Goal: Task Accomplishment & Management: Manage account settings

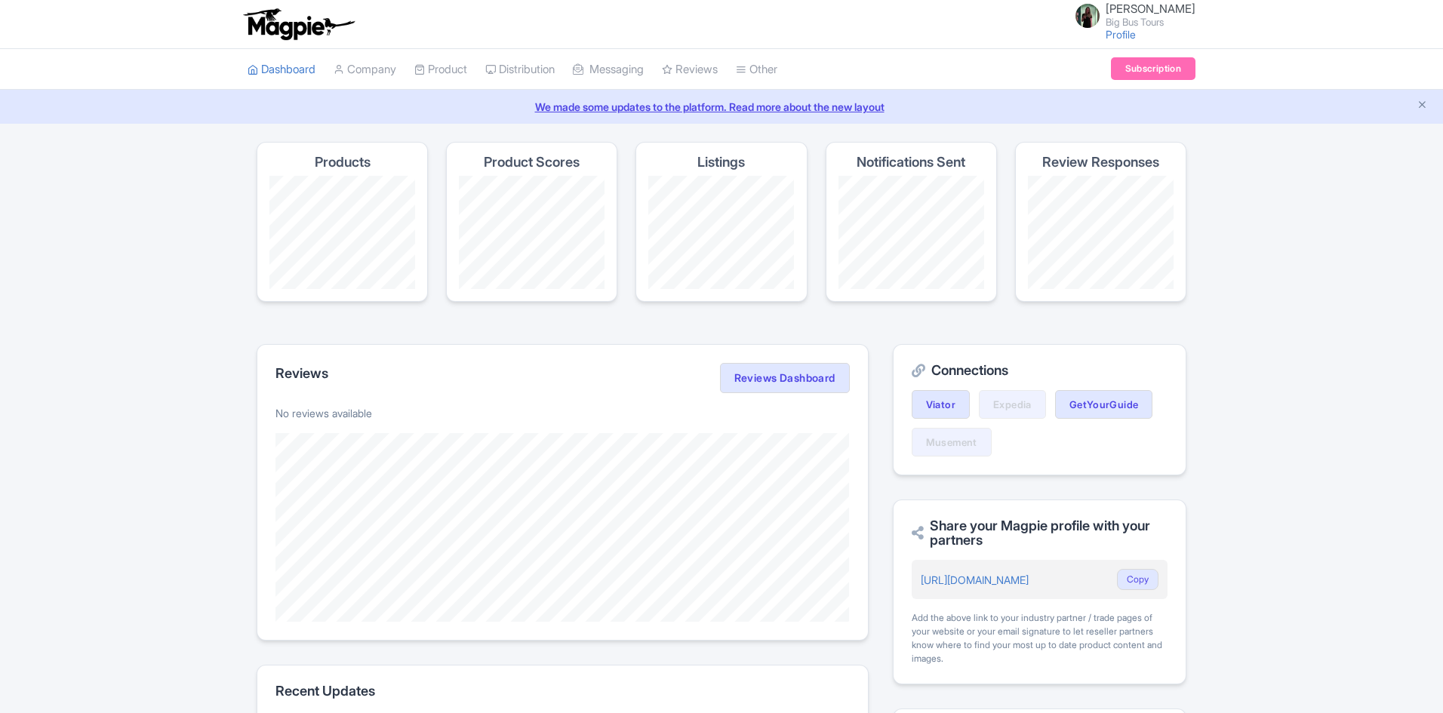
click at [0, 0] on link "My Products" at bounding box center [0, 0] width 0 height 0
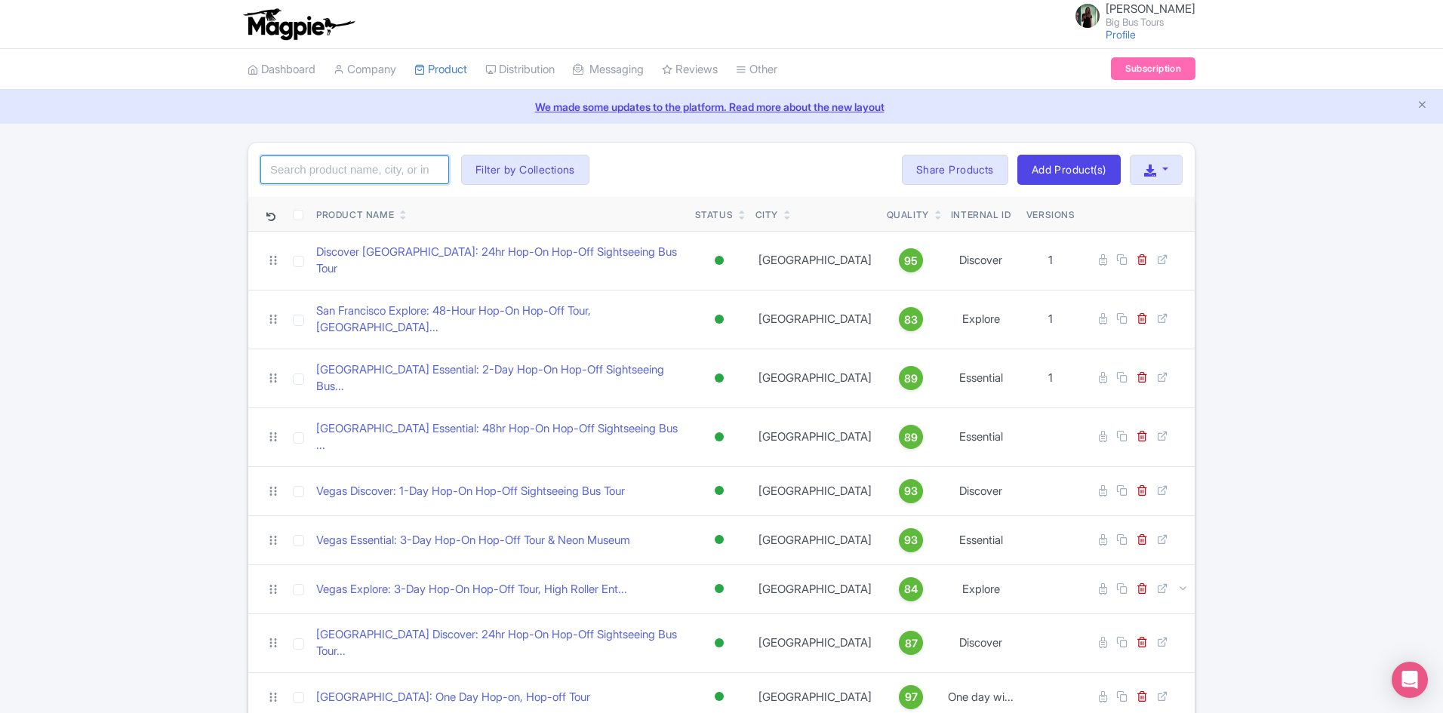
click at [356, 159] on input "search" at bounding box center [354, 169] width 189 height 29
type input "touristation"
click button "Search" at bounding box center [0, 0] width 0 height 0
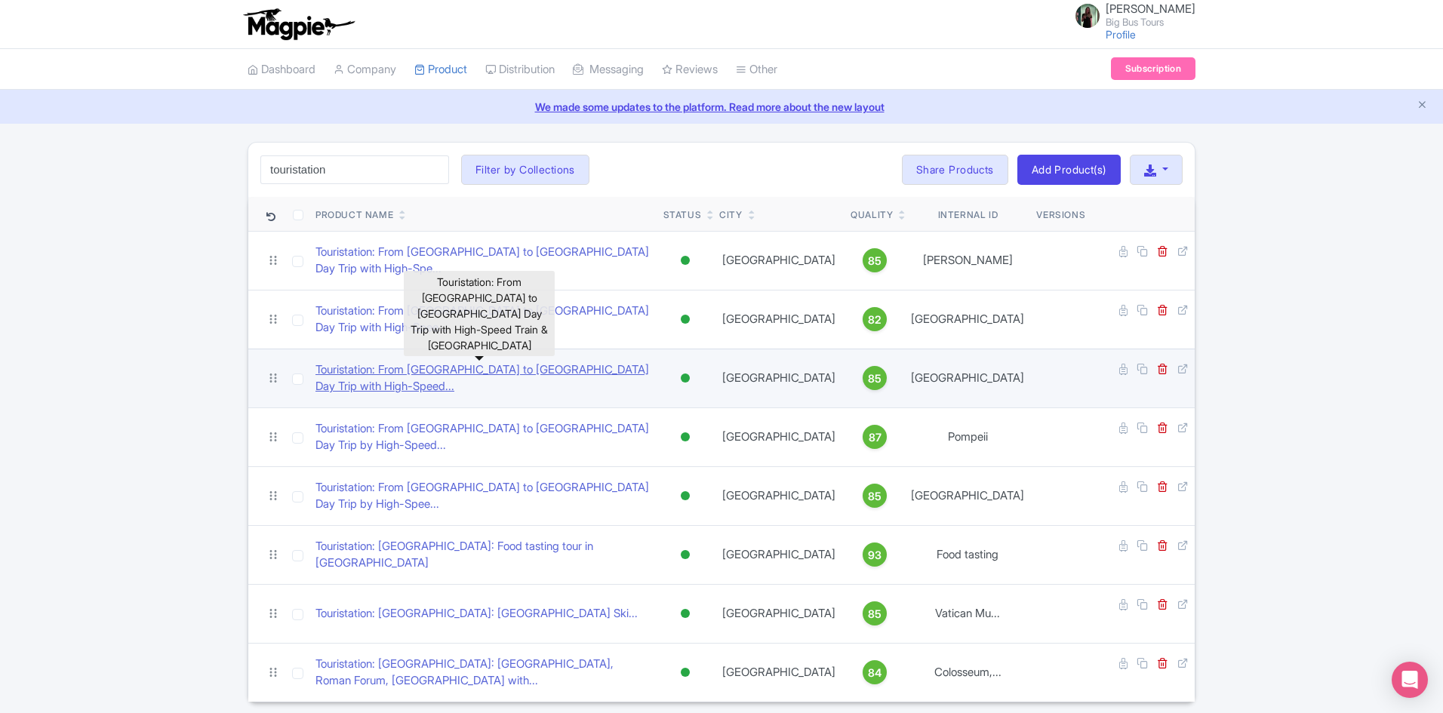
click at [535, 361] on link "Touristation: From [GEOGRAPHIC_DATA] to [GEOGRAPHIC_DATA] Day Trip with High-Sp…" at bounding box center [483, 378] width 336 height 34
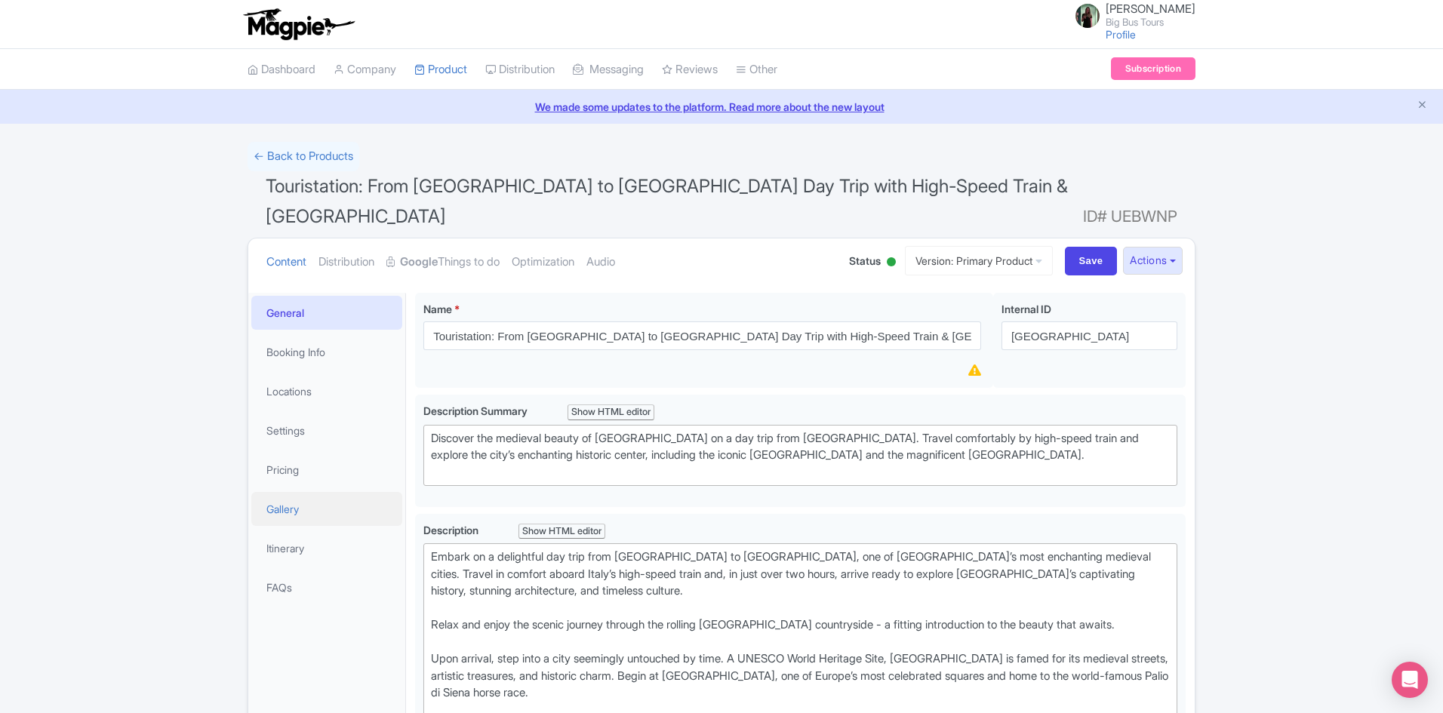
click at [301, 492] on link "Gallery" at bounding box center [326, 509] width 151 height 34
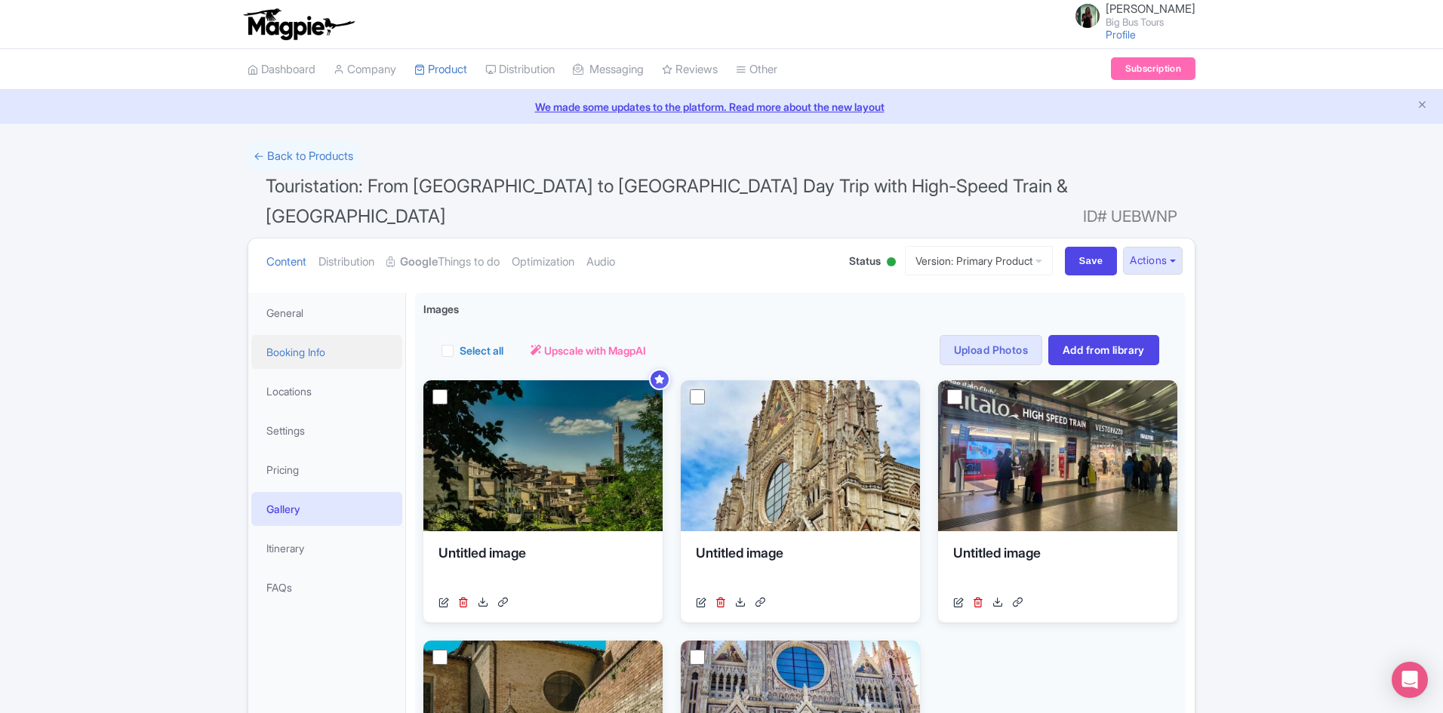
click at [329, 335] on link "Booking Info" at bounding box center [326, 352] width 151 height 34
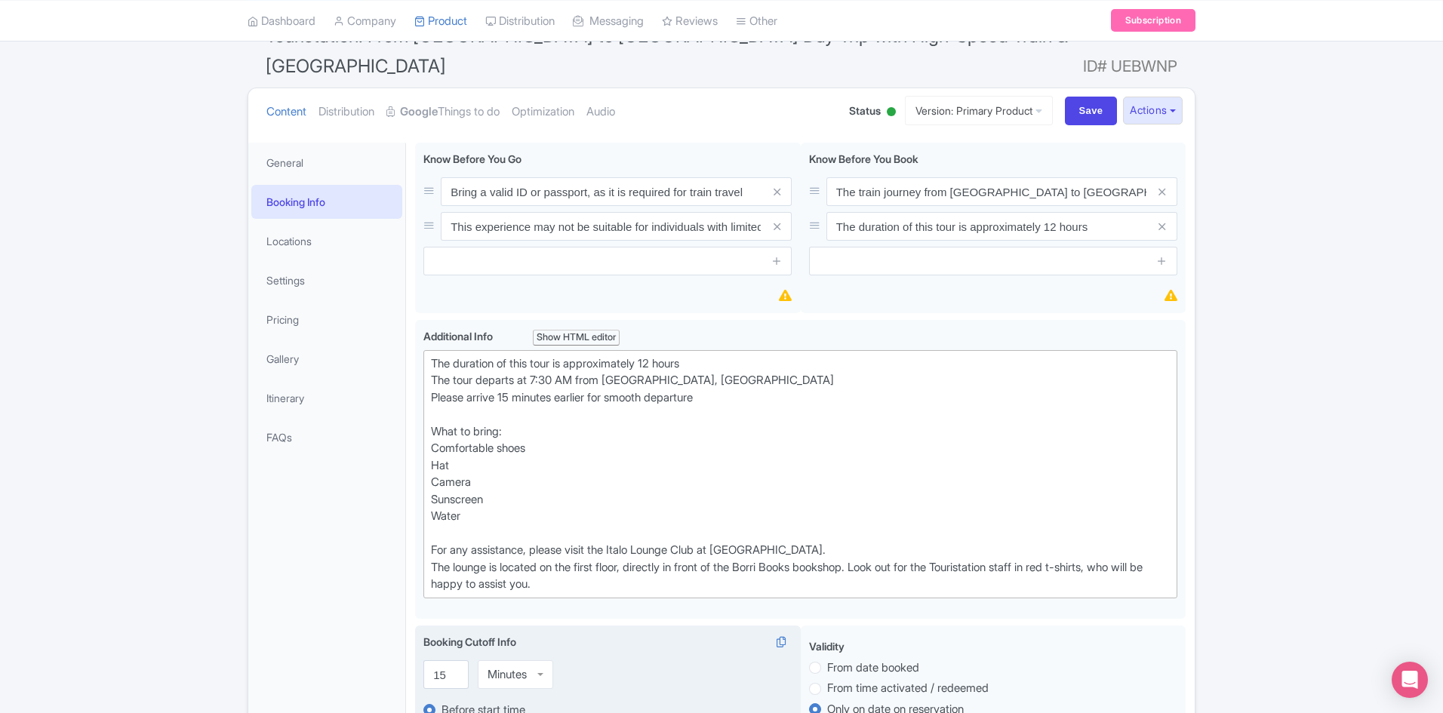
scroll to position [151, 0]
